Goal: Information Seeking & Learning: Learn about a topic

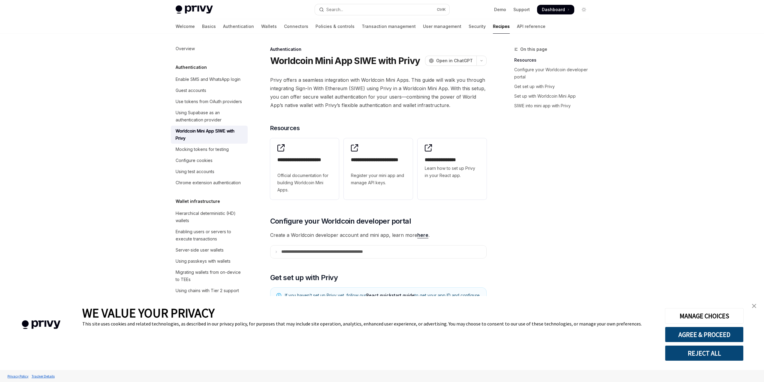
type textarea "*"
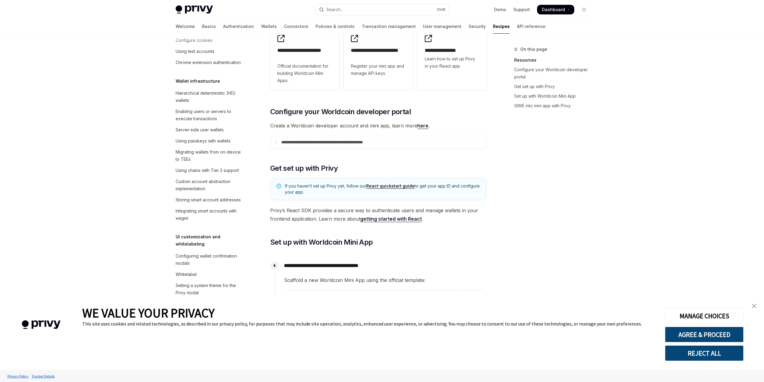
scroll to position [120, 0]
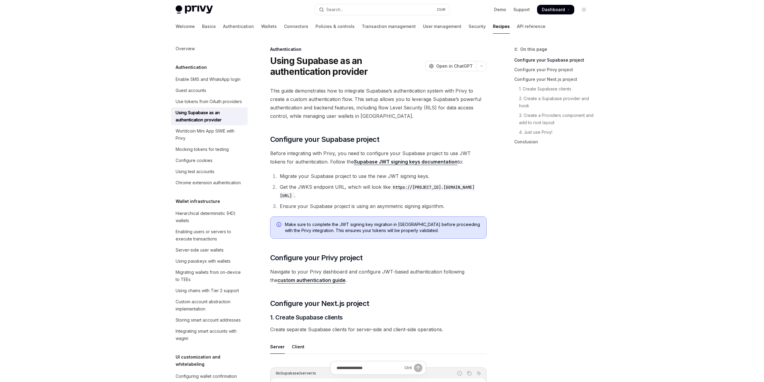
type textarea "*"
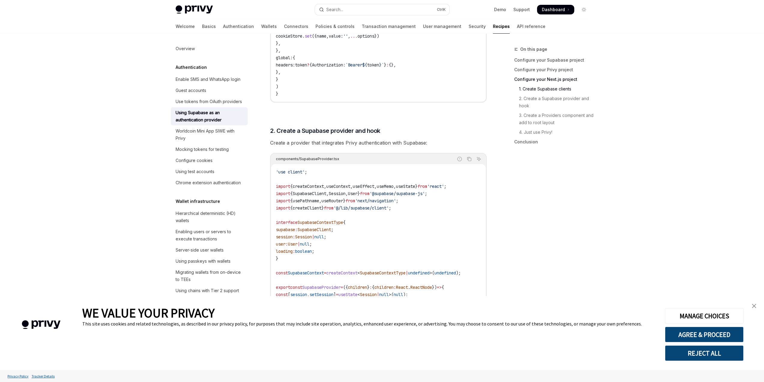
scroll to position [510, 0]
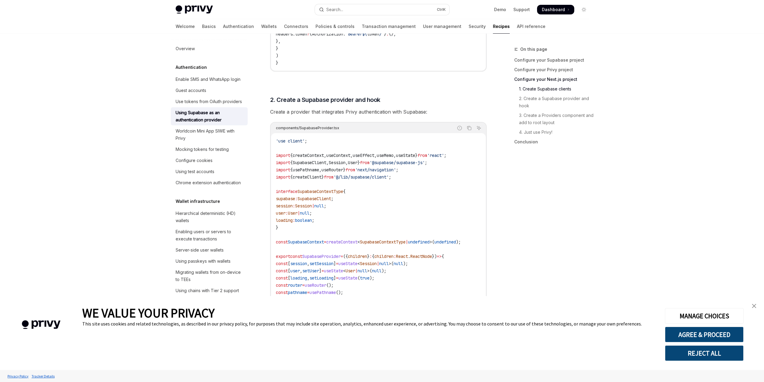
click at [755, 304] on img "close banner" at bounding box center [754, 306] width 4 height 4
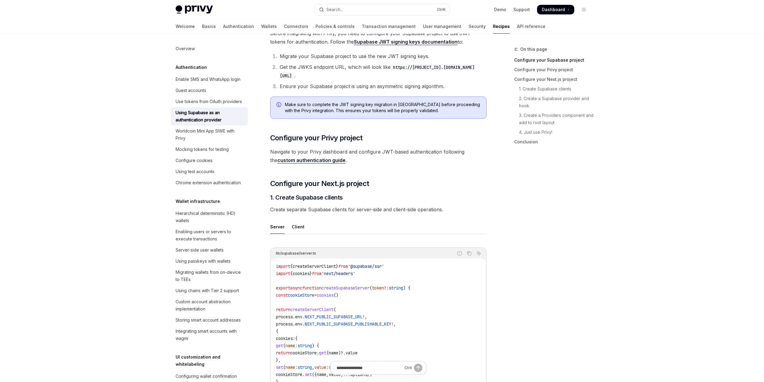
scroll to position [120, 0]
